Goal: Transaction & Acquisition: Purchase product/service

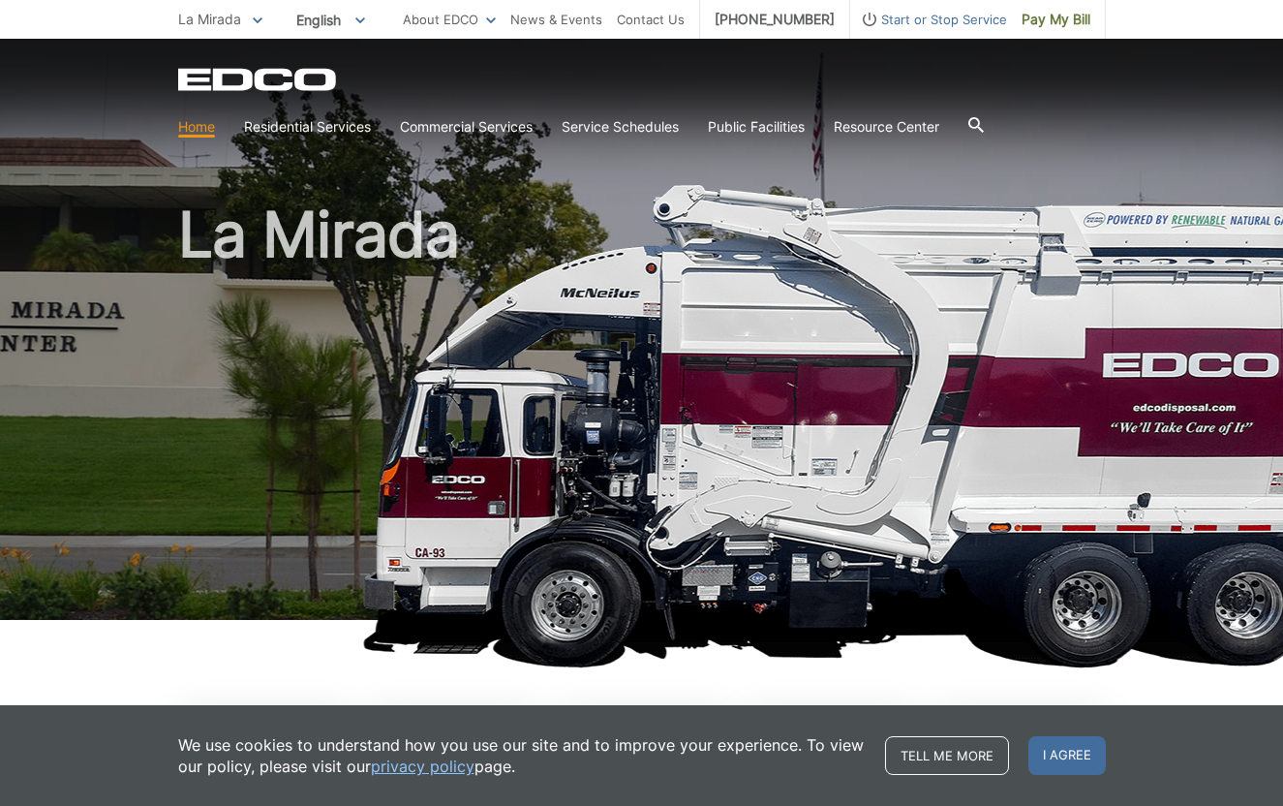
click at [196, 126] on link "Home" at bounding box center [196, 126] width 37 height 21
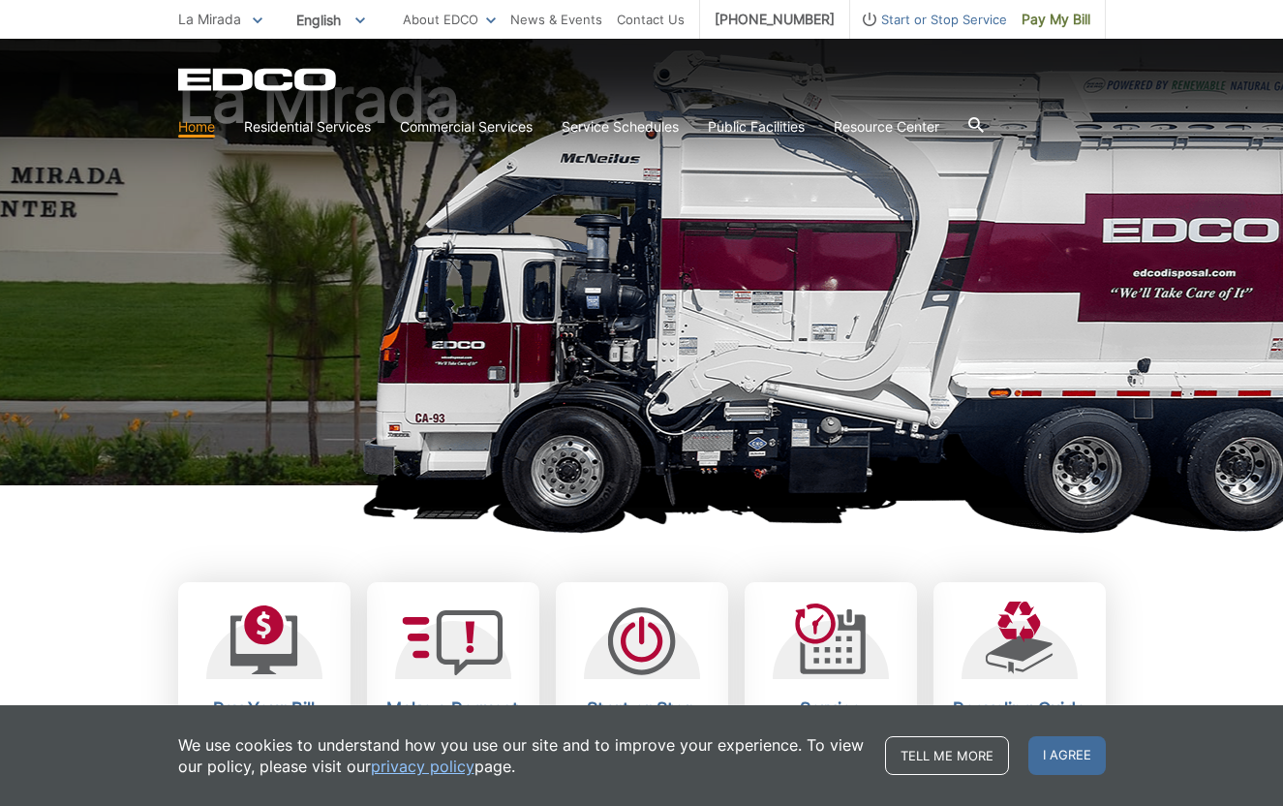
scroll to position [159, 0]
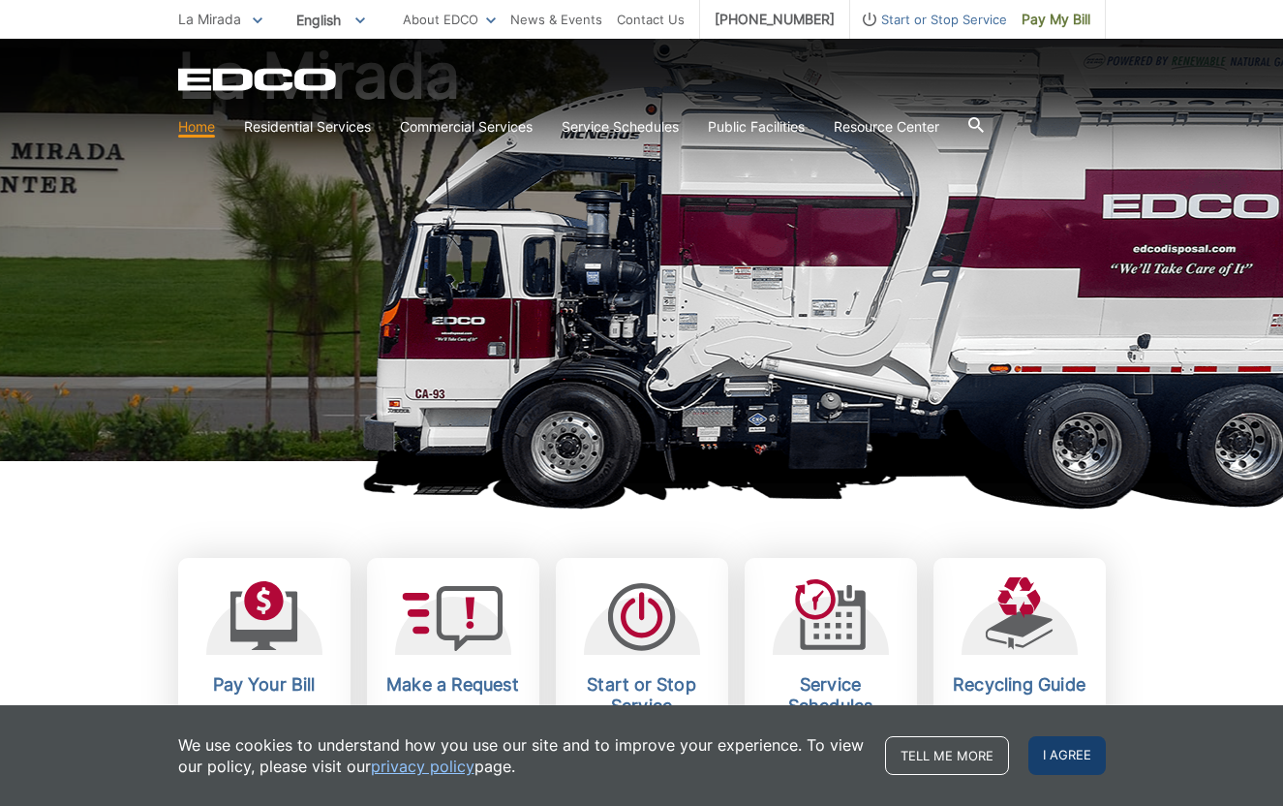
click at [1070, 760] on span "I agree" at bounding box center [1067, 755] width 77 height 39
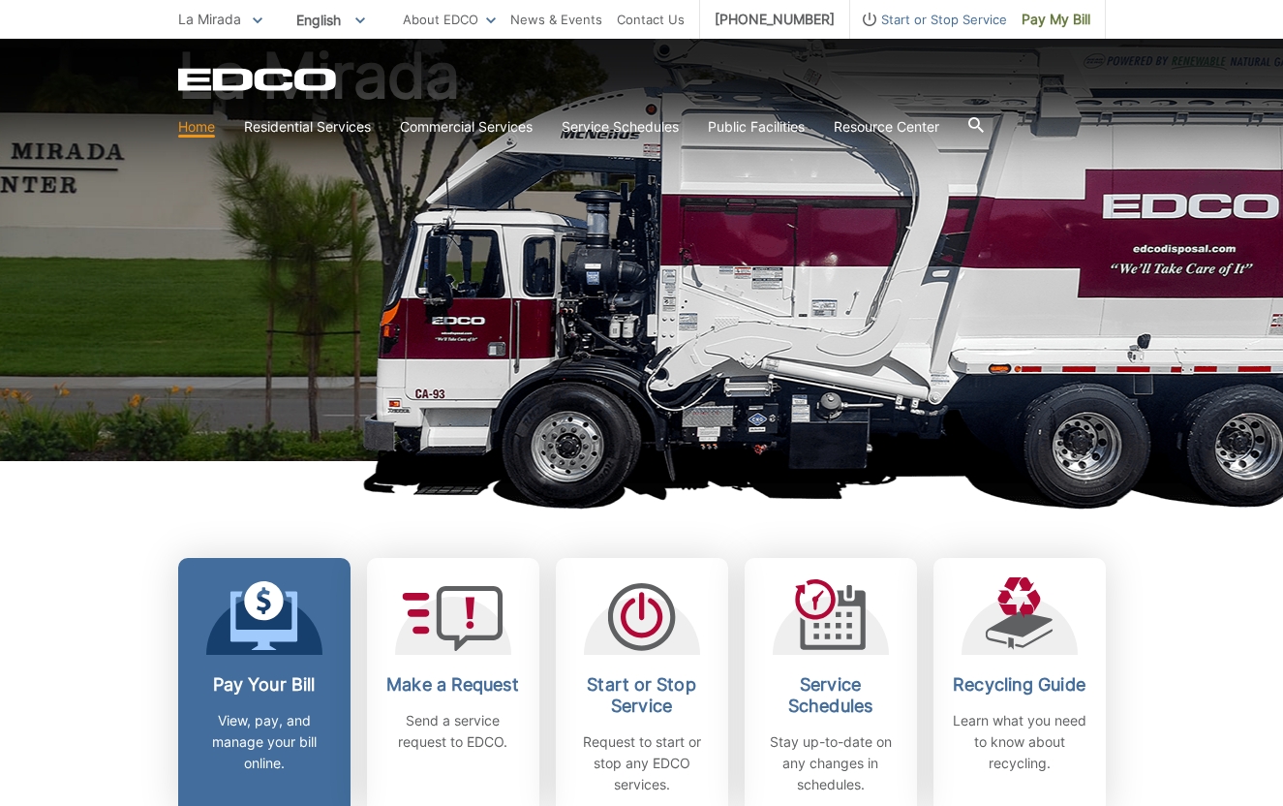
click at [230, 594] on div at bounding box center [264, 615] width 116 height 77
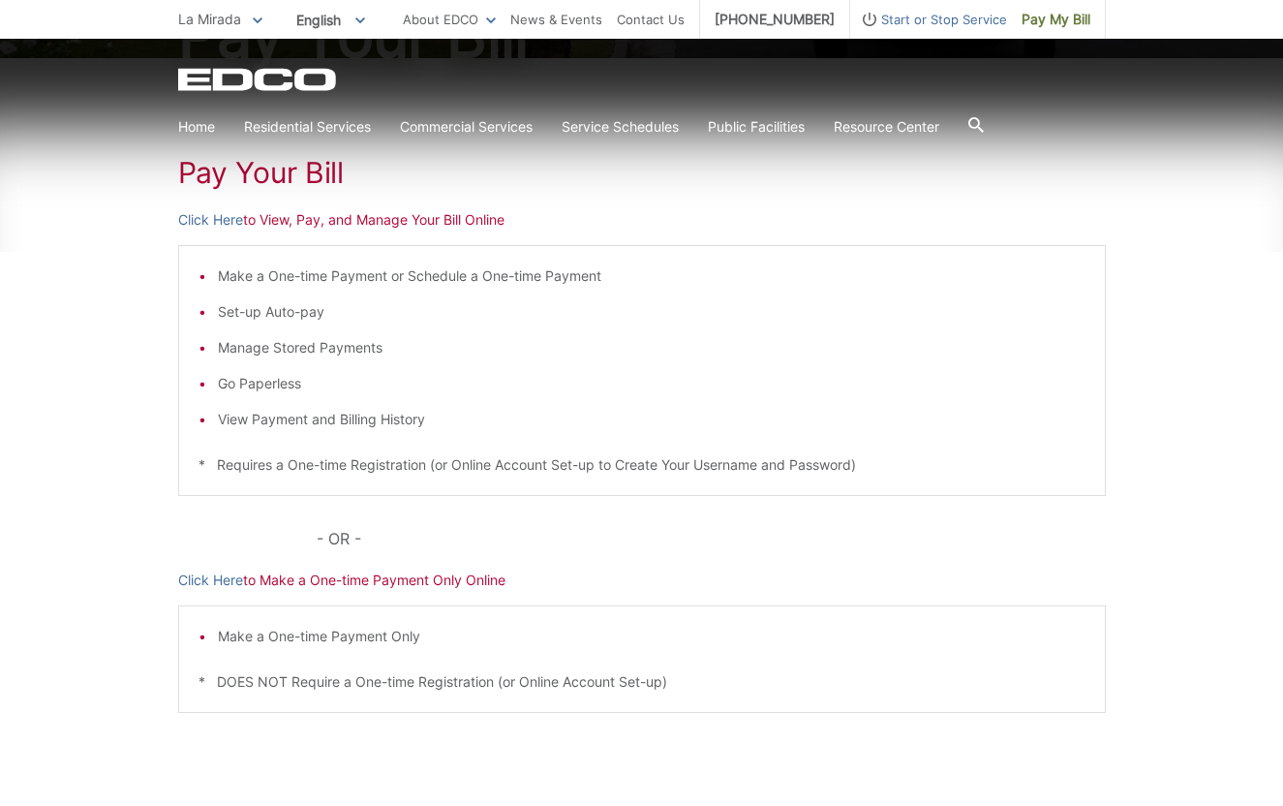
scroll to position [279, 0]
click at [222, 583] on link "Click Here" at bounding box center [210, 581] width 65 height 21
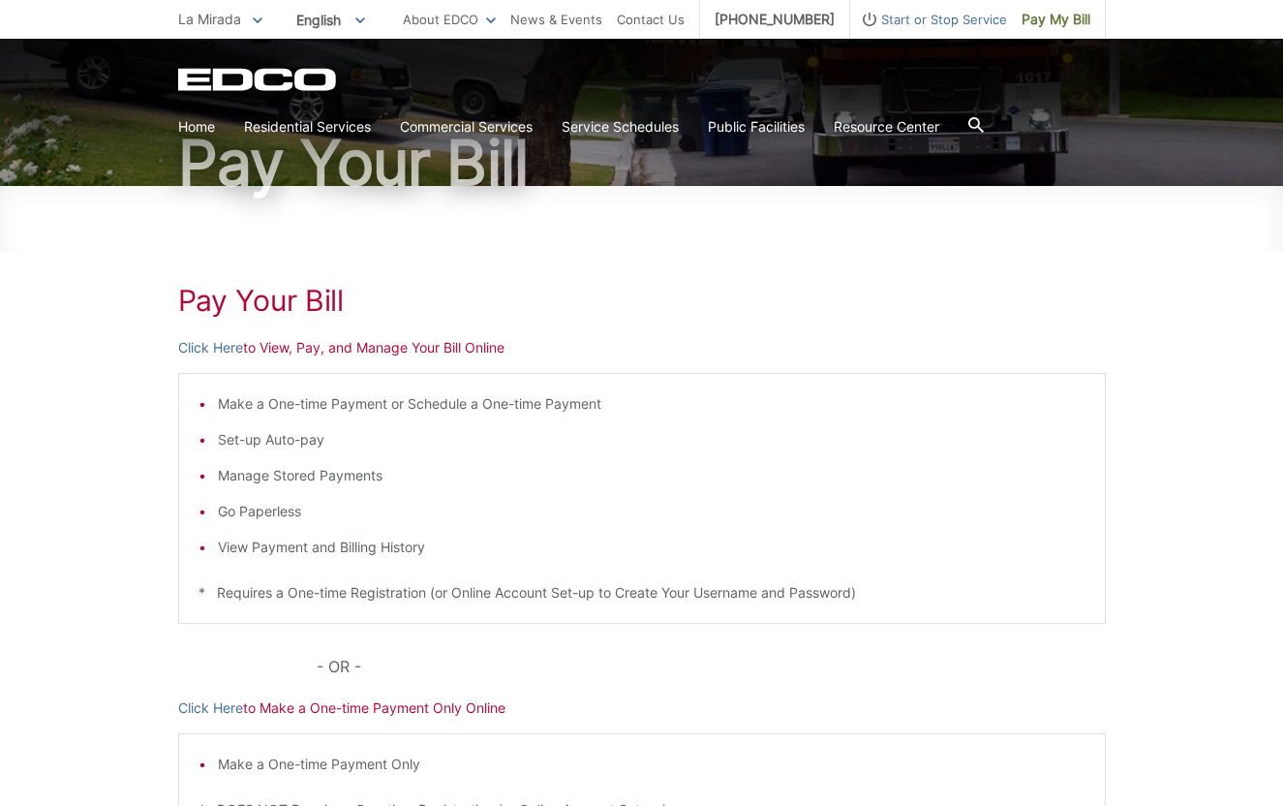
scroll to position [167, 0]
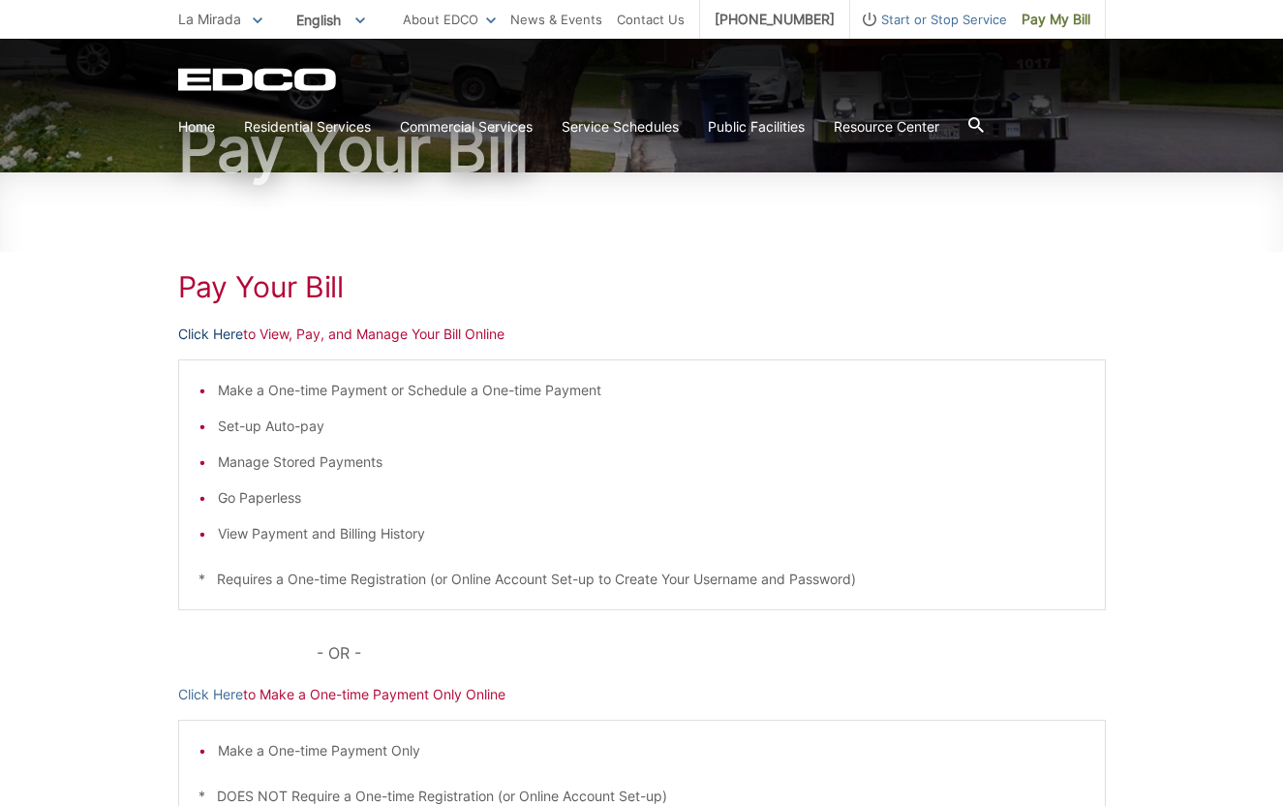
click at [232, 335] on link "Click Here" at bounding box center [210, 333] width 65 height 21
